Goal: Task Accomplishment & Management: Manage account settings

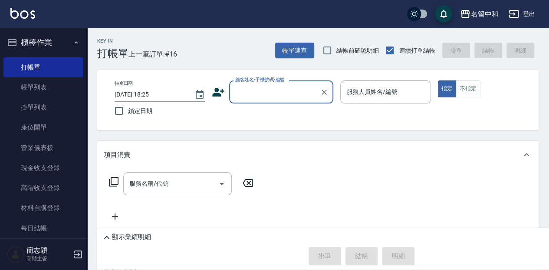
click at [250, 96] on input "顧客姓名/手機號碼/編號" at bounding box center [274, 91] width 83 height 15
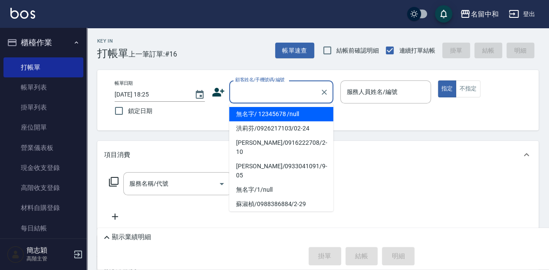
click at [260, 112] on li "無名字/ 12345678 /null" at bounding box center [281, 114] width 104 height 14
type input "無名字/ 12345678 /null"
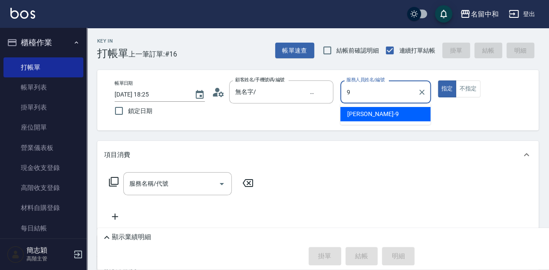
type input "[PERSON_NAME]-9"
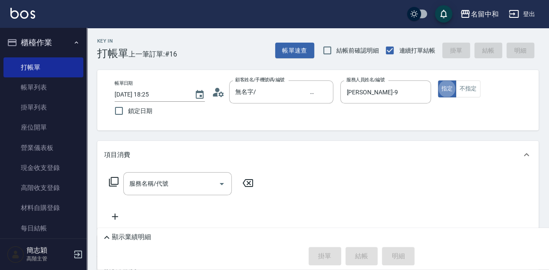
type button "true"
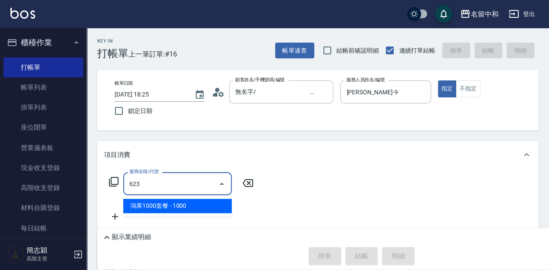
type input "623"
click at [248, 184] on icon at bounding box center [248, 183] width 22 height 10
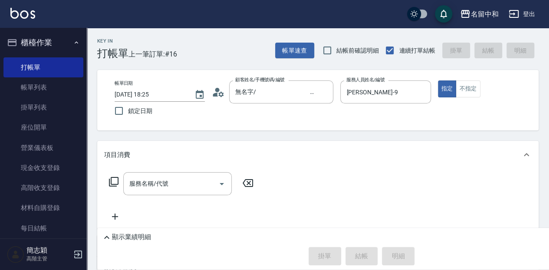
click at [119, 180] on div "服務名稱/代號 服務名稱/代號" at bounding box center [181, 183] width 155 height 23
click at [114, 180] on icon at bounding box center [114, 181] width 10 height 10
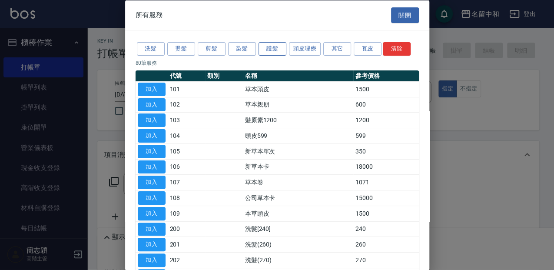
click at [273, 47] on button "護髮" at bounding box center [272, 48] width 28 height 13
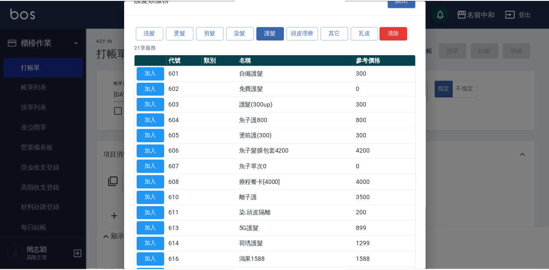
scroll to position [58, 0]
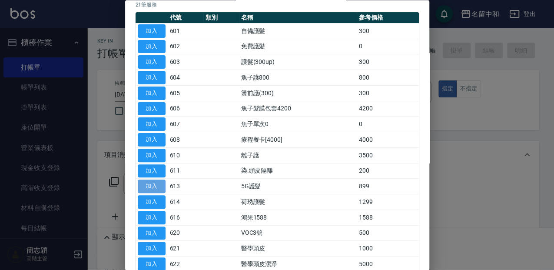
click at [148, 183] on button "加入" at bounding box center [152, 186] width 28 height 13
type input "5G護髮(613)"
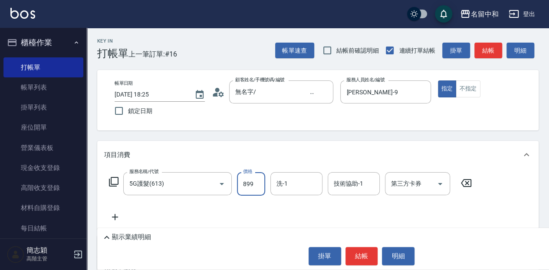
click at [260, 183] on input "899" at bounding box center [251, 183] width 28 height 23
type input "1499"
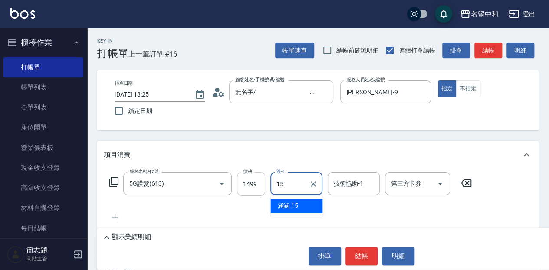
type input "涵涵-15"
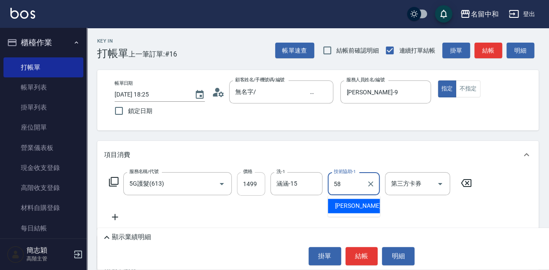
type input "[PERSON_NAME]-58"
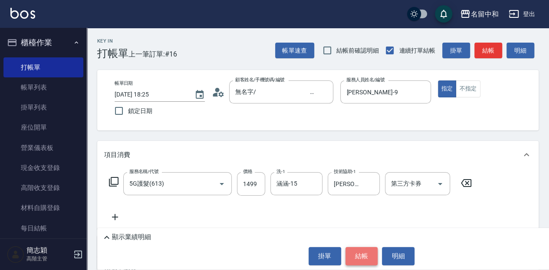
click at [367, 252] on button "結帳" at bounding box center [362, 256] width 33 height 18
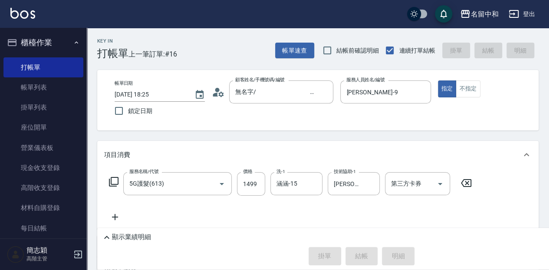
type input "[DATE] 19:06"
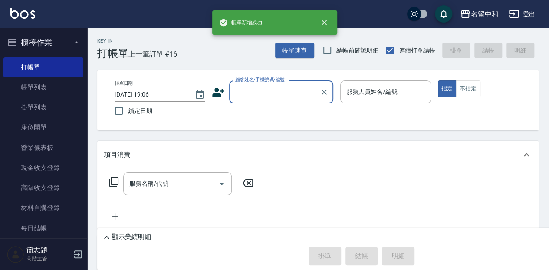
scroll to position [0, 0]
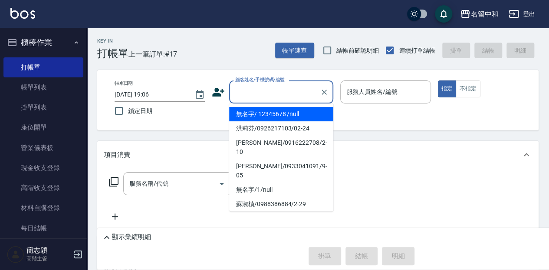
click at [255, 92] on input "顧客姓名/手機號碼/編號" at bounding box center [274, 91] width 83 height 15
click at [260, 112] on li "無名字/ 12345678 /null" at bounding box center [281, 114] width 104 height 14
type input "無名字/ 12345678 /null"
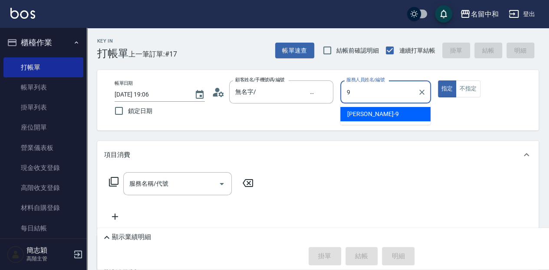
type input "[PERSON_NAME]-9"
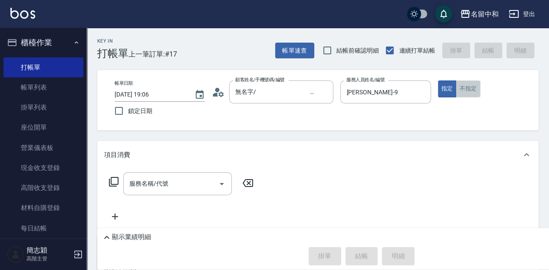
click at [464, 93] on button "不指定" at bounding box center [468, 88] width 24 height 17
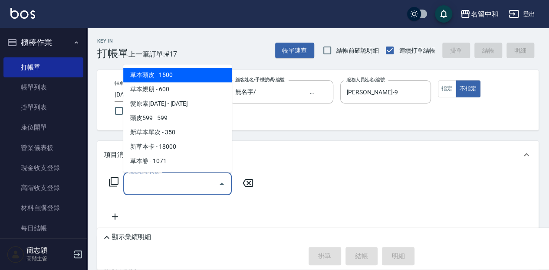
click at [159, 184] on input "服務名稱/代號" at bounding box center [171, 183] width 88 height 15
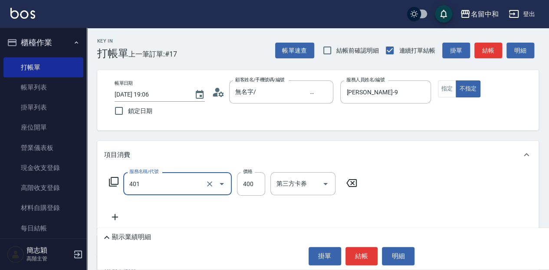
type input "剪髮(400)(401)"
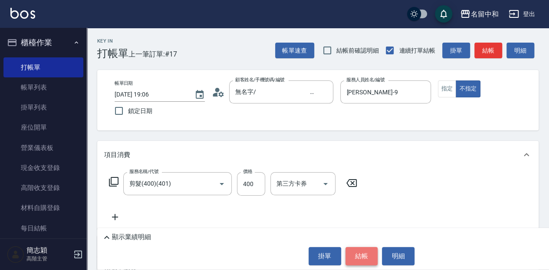
click at [369, 252] on button "結帳" at bounding box center [362, 256] width 33 height 18
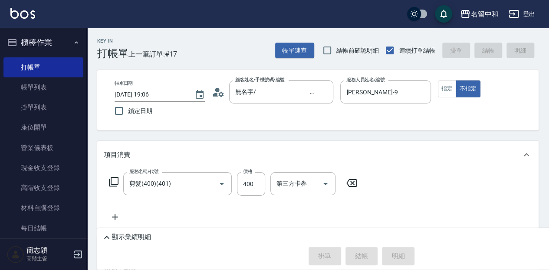
type input "[DATE] 19:07"
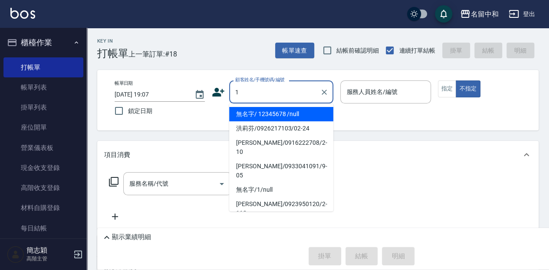
type input "無名字/ 12345678 /null"
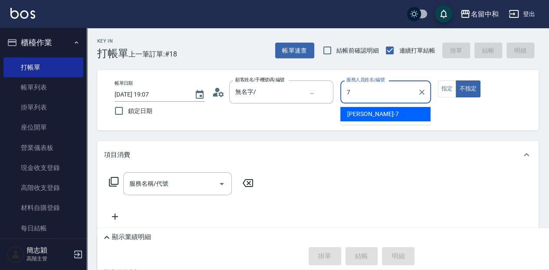
type input "[PERSON_NAME]-7"
type button "false"
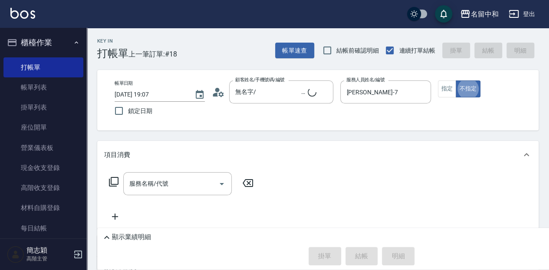
type input "無名字/1/null"
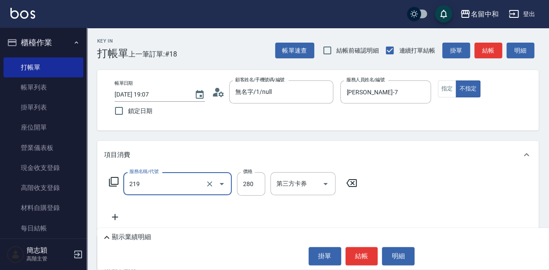
type input "洗髮280(219)"
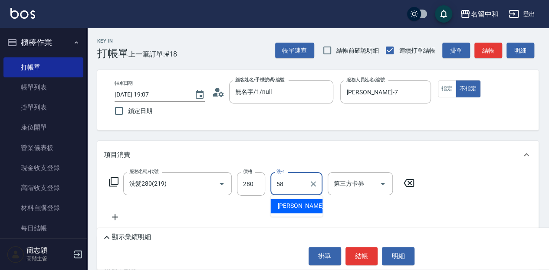
type input "[PERSON_NAME]-58"
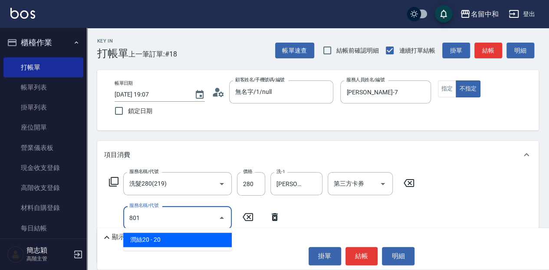
type input "潤絲20(801)"
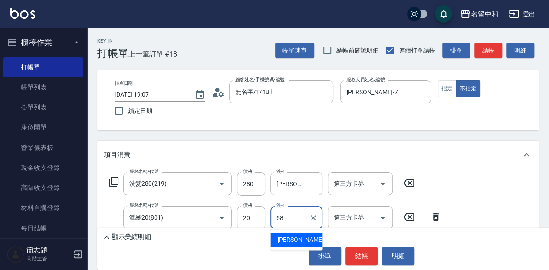
type input "[PERSON_NAME]-58"
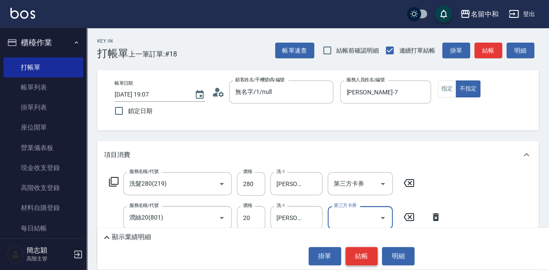
click at [371, 253] on button "結帳" at bounding box center [362, 256] width 33 height 18
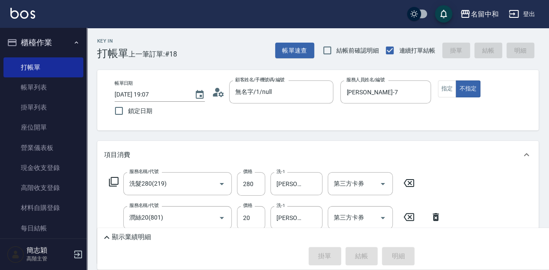
type input "[DATE] 19:13"
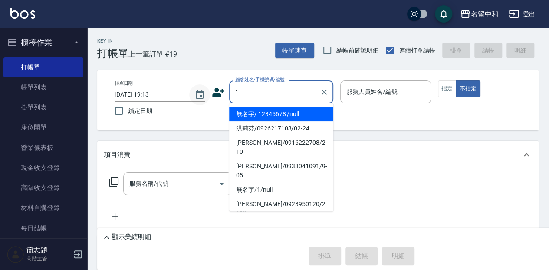
type input "無名字/ 12345678 /null"
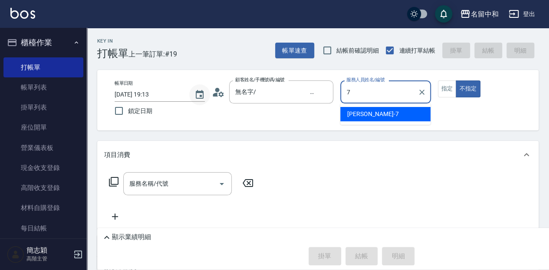
type input "[PERSON_NAME]-7"
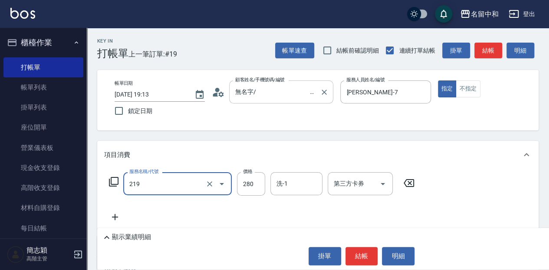
type input "洗髮280(219)"
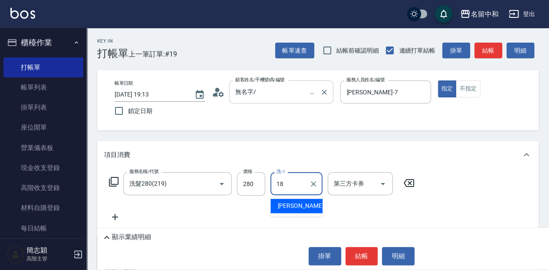
type input "[PERSON_NAME]-18"
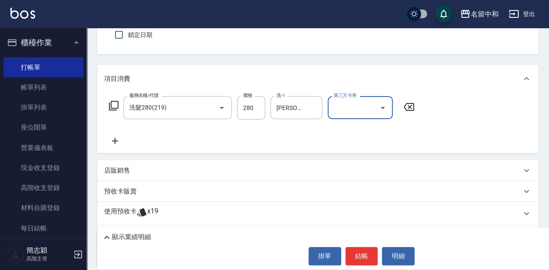
scroll to position [87, 0]
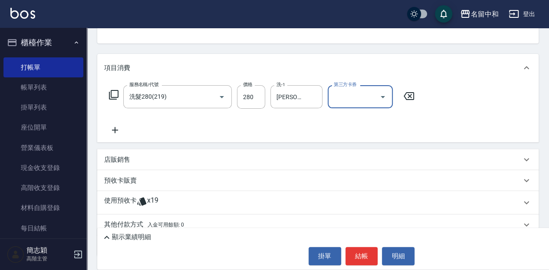
click at [142, 165] on div "店販銷售" at bounding box center [318, 159] width 442 height 21
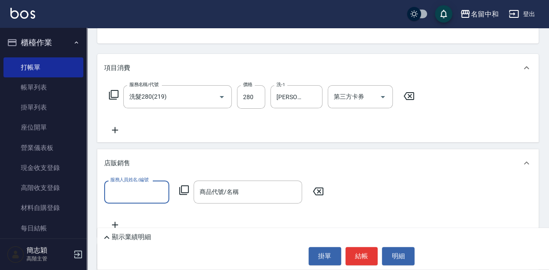
scroll to position [0, 0]
click at [142, 194] on input "服務人員姓名/編號" at bounding box center [136, 191] width 57 height 15
type input "[PERSON_NAME]-18"
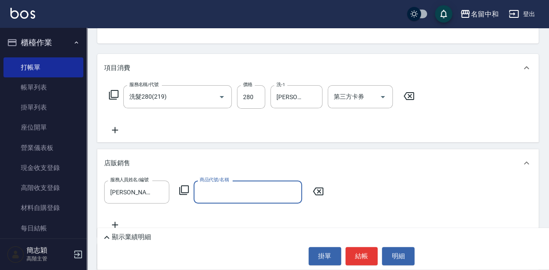
click at [216, 196] on input "商品代號/名稱" at bounding box center [248, 191] width 101 height 15
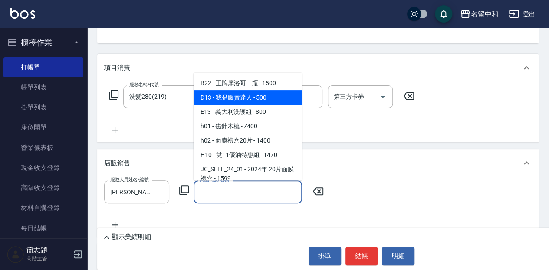
click at [244, 101] on span "D13 - 我是販賣達人 - 500" at bounding box center [248, 97] width 109 height 14
type input "我是販賣達人"
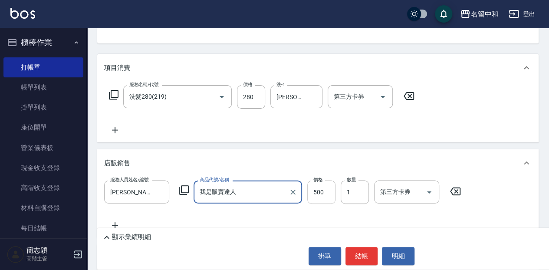
click at [327, 196] on input "500" at bounding box center [321, 191] width 28 height 23
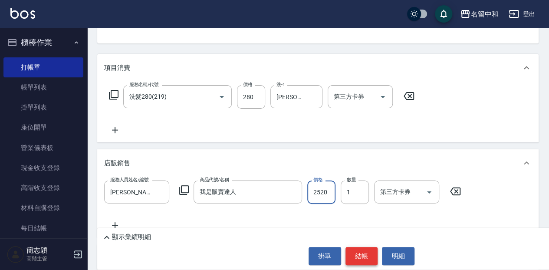
type input "2520"
click at [374, 254] on button "結帳" at bounding box center [362, 256] width 33 height 18
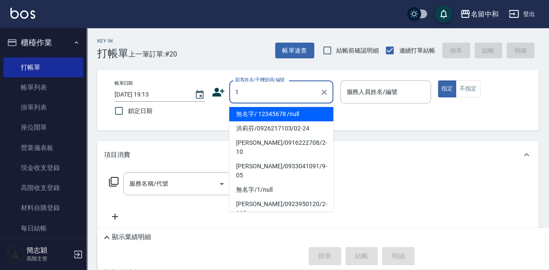
type input "無名字/ 12345678 /null"
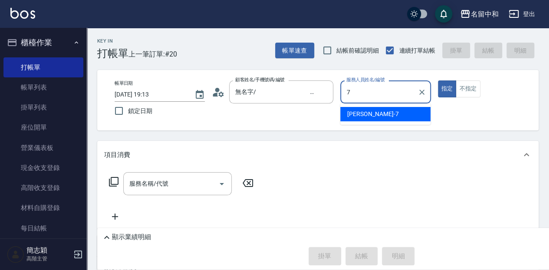
type input "[PERSON_NAME]-7"
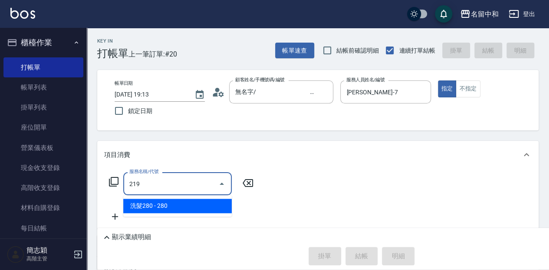
type input "洗髮280(219)"
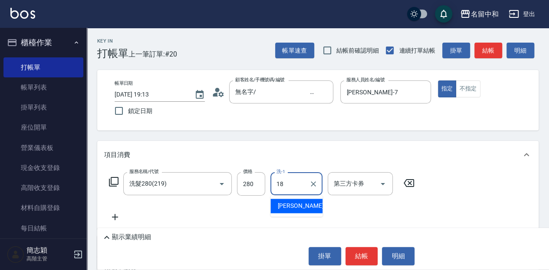
type input "[PERSON_NAME]-18"
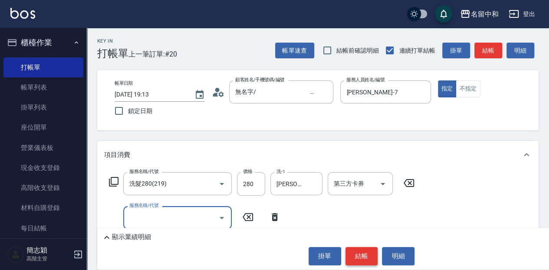
click at [357, 259] on button "結帳" at bounding box center [362, 256] width 33 height 18
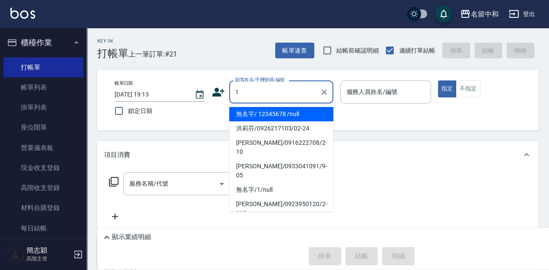
type input "無名字/ 12345678 /null"
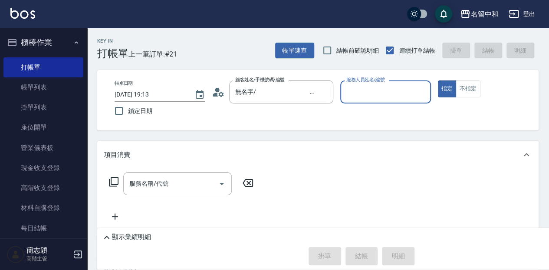
type input "9"
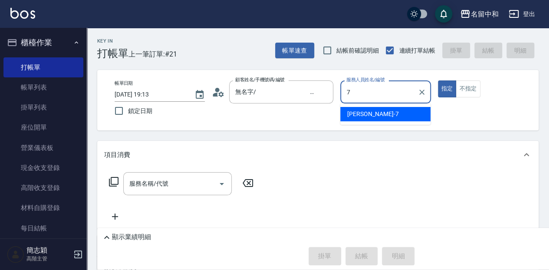
type input "[PERSON_NAME]-7"
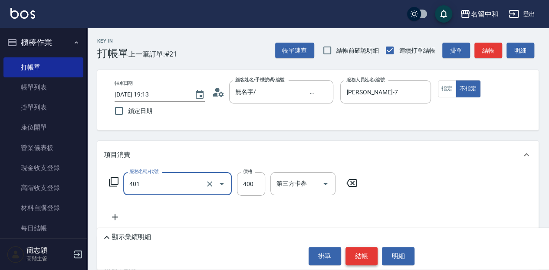
type input "剪髮(400)(401)"
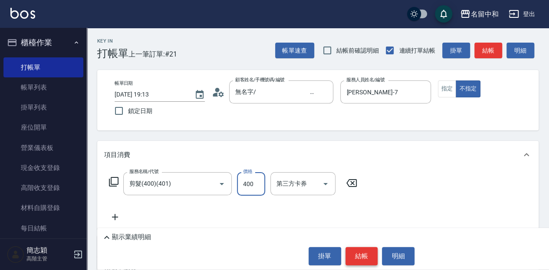
click at [357, 259] on button "結帳" at bounding box center [362, 256] width 33 height 18
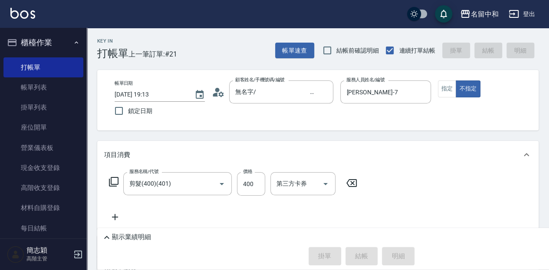
type input "[DATE] 19:14"
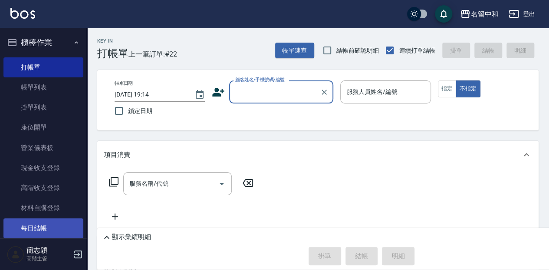
click at [46, 221] on link "每日結帳" at bounding box center [43, 228] width 80 height 20
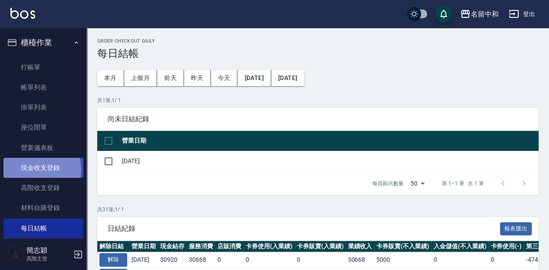
click at [41, 169] on link "現金收支登錄" at bounding box center [43, 168] width 80 height 20
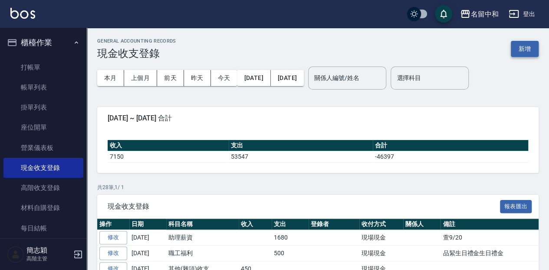
click at [531, 43] on button "新增" at bounding box center [525, 49] width 28 height 16
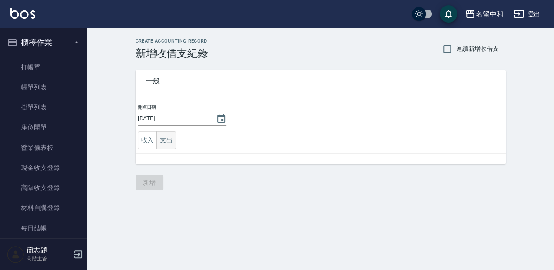
click at [160, 139] on button "支出" at bounding box center [166, 140] width 20 height 18
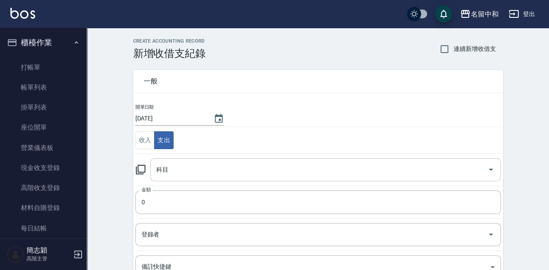
click at [185, 170] on input "科目" at bounding box center [319, 169] width 330 height 15
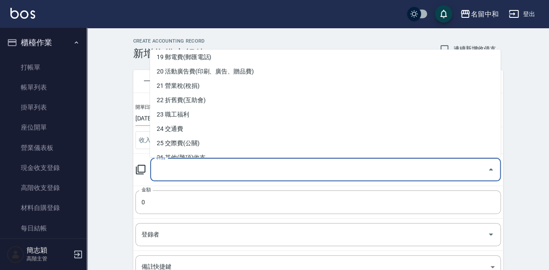
scroll to position [289, 0]
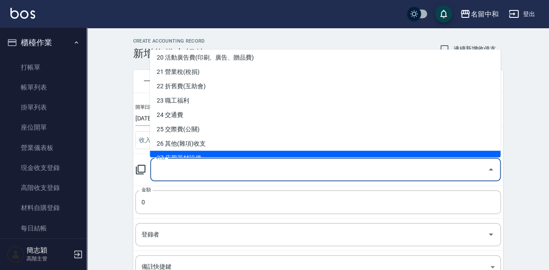
click at [241, 150] on li "27 店用器材設備" at bounding box center [325, 157] width 351 height 14
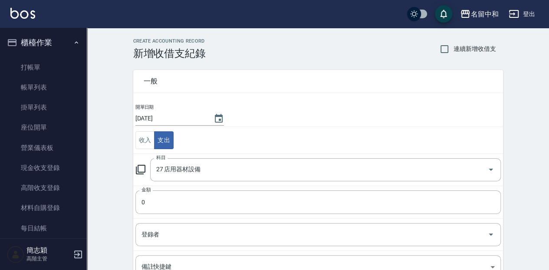
click at [227, 182] on td "科目 27 店用器材設備 科目" at bounding box center [318, 169] width 370 height 32
click at [226, 169] on input "27 店用器材設備" at bounding box center [313, 169] width 319 height 15
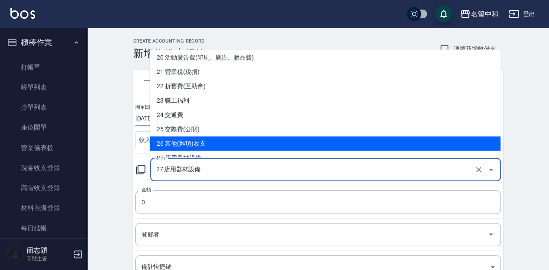
click at [229, 142] on li "26 其他(雜項)收支" at bounding box center [325, 143] width 351 height 14
type input "26 其他(雜項)收支"
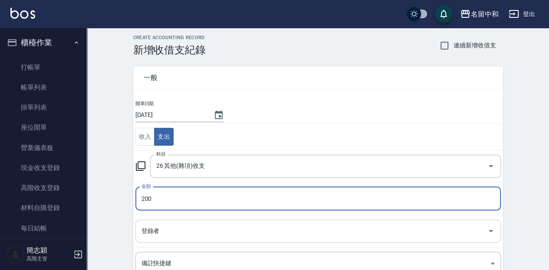
type input "200"
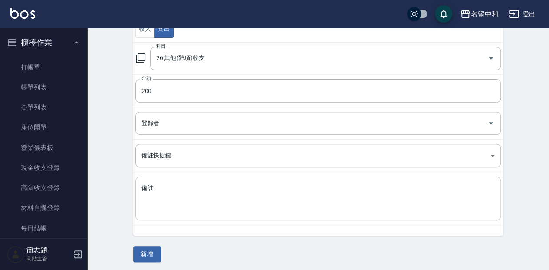
scroll to position [112, 0]
click at [268, 202] on textarea "備註" at bounding box center [319, 198] width 354 height 30
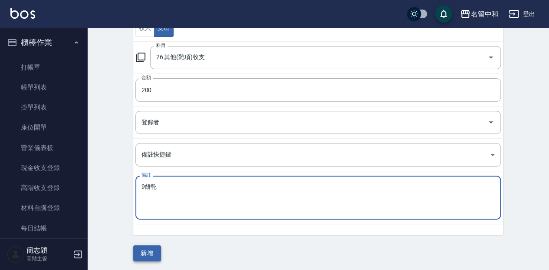
type textarea "9餅乾"
click at [157, 250] on button "新增" at bounding box center [147, 253] width 28 height 16
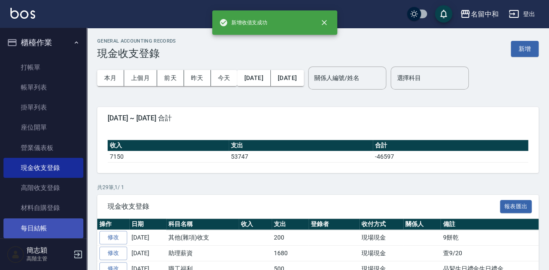
click at [42, 228] on link "每日結帳" at bounding box center [43, 228] width 80 height 20
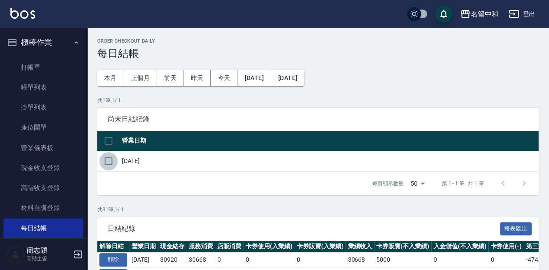
click at [116, 162] on input "checkbox" at bounding box center [108, 161] width 18 height 18
checkbox input "true"
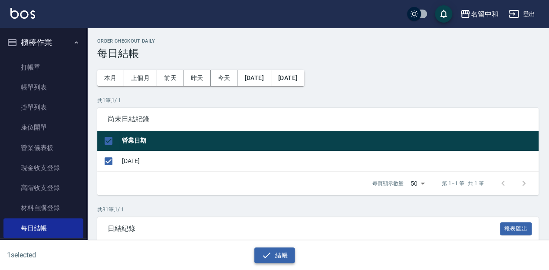
drag, startPoint x: 284, startPoint y: 262, endPoint x: 237, endPoint y: 162, distance: 110.4
click at [284, 261] on button "結帳" at bounding box center [274, 255] width 40 height 16
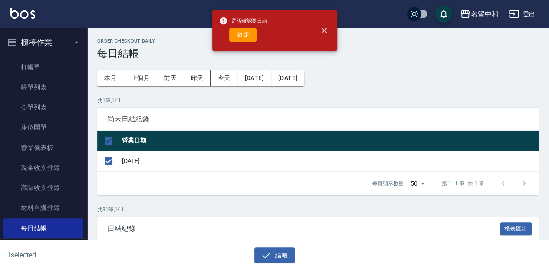
click at [238, 42] on div "是否確認要日結 確定" at bounding box center [243, 30] width 49 height 35
click at [238, 25] on span "是否確認要日結" at bounding box center [243, 21] width 49 height 9
click at [237, 27] on div "是否確認要日結 確定" at bounding box center [243, 30] width 49 height 35
click at [236, 39] on button "確定" at bounding box center [243, 34] width 28 height 13
checkbox input "false"
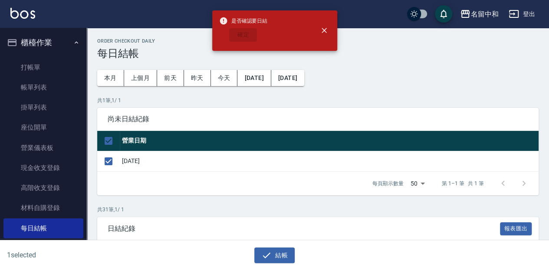
checkbox input "false"
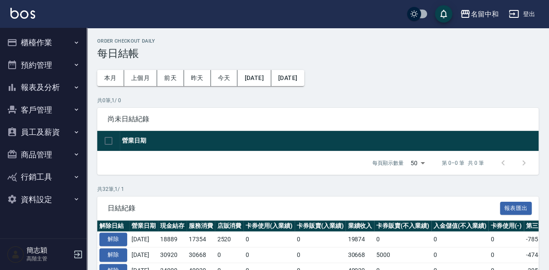
click at [60, 126] on button "員工及薪資" at bounding box center [43, 132] width 80 height 23
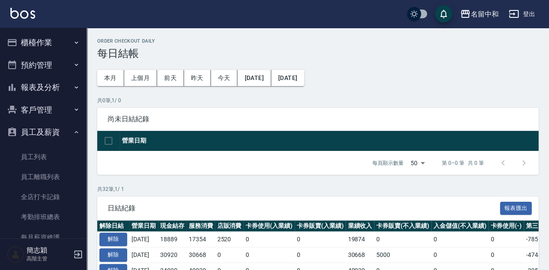
click at [60, 132] on button "員工及薪資" at bounding box center [43, 132] width 80 height 23
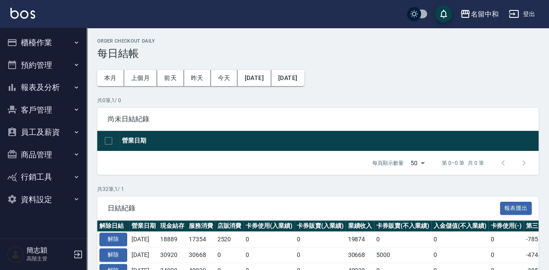
click at [63, 92] on button "報表及分析" at bounding box center [43, 87] width 80 height 23
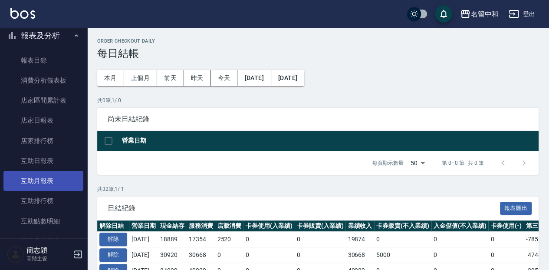
scroll to position [58, 0]
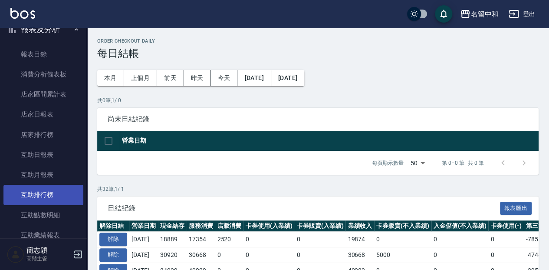
click at [59, 201] on link "互助排行榜" at bounding box center [43, 195] width 80 height 20
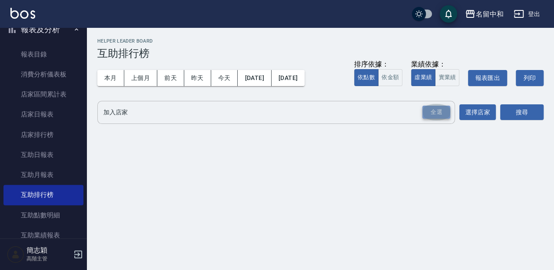
click at [434, 116] on div "全選" at bounding box center [436, 112] width 28 height 13
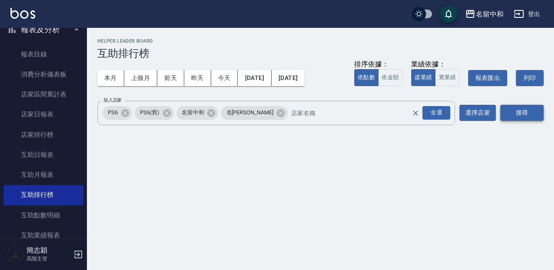
click at [519, 118] on button "搜尋" at bounding box center [521, 113] width 43 height 16
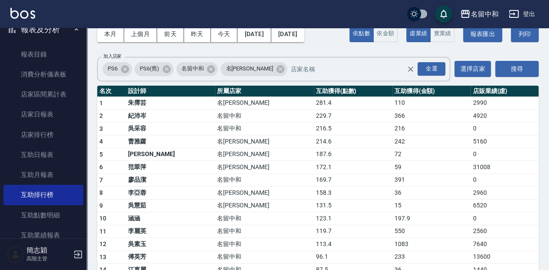
scroll to position [58, 0]
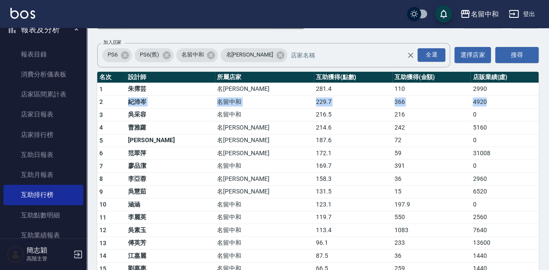
drag, startPoint x: 473, startPoint y: 101, endPoint x: 160, endPoint y: 112, distance: 313.8
click at [314, 154] on td "172.1" at bounding box center [353, 153] width 79 height 13
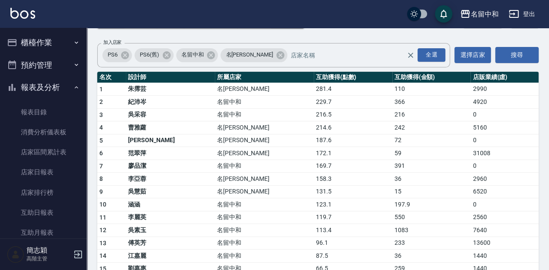
click at [36, 40] on button "櫃檯作業" at bounding box center [43, 42] width 80 height 23
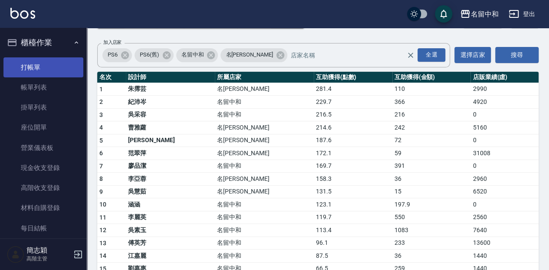
click at [38, 63] on link "打帳單" at bounding box center [43, 67] width 80 height 20
